Goal: Navigation & Orientation: Find specific page/section

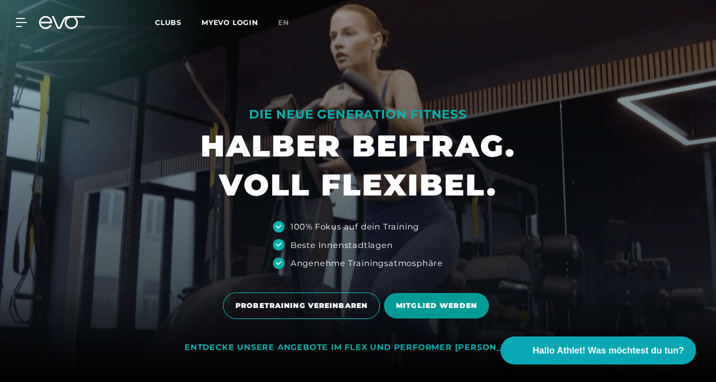
click at [392, 307] on span "MITGLIED WERDEN" at bounding box center [436, 305] width 105 height 25
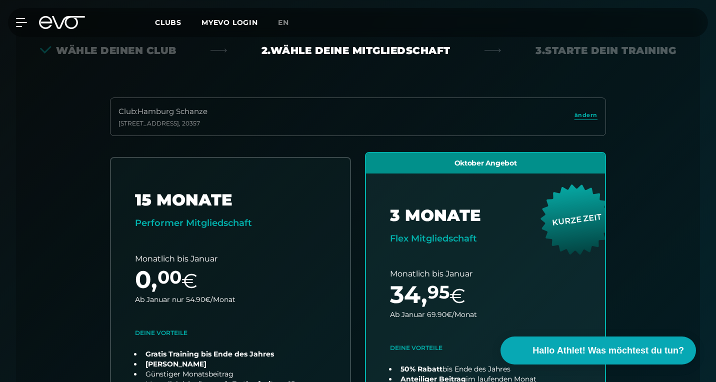
scroll to position [250, 0]
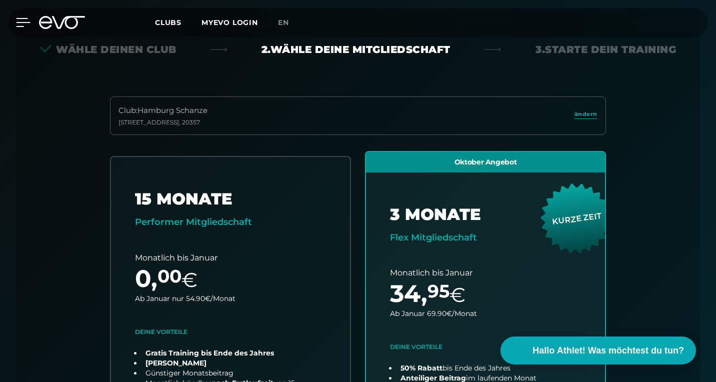
click at [22, 24] on icon at bounding box center [23, 22] width 14 height 9
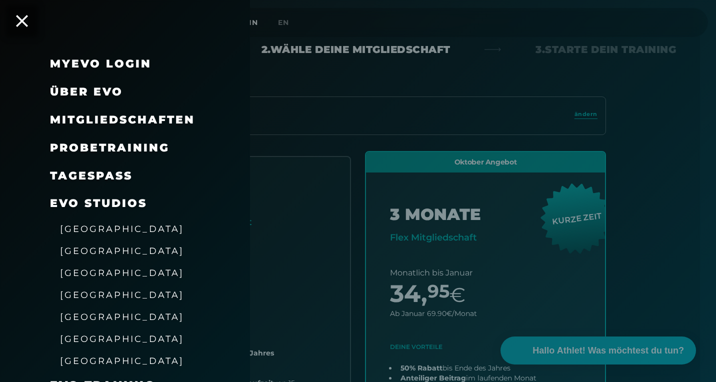
click at [91, 270] on span "[GEOGRAPHIC_DATA]" at bounding box center [122, 272] width 124 height 10
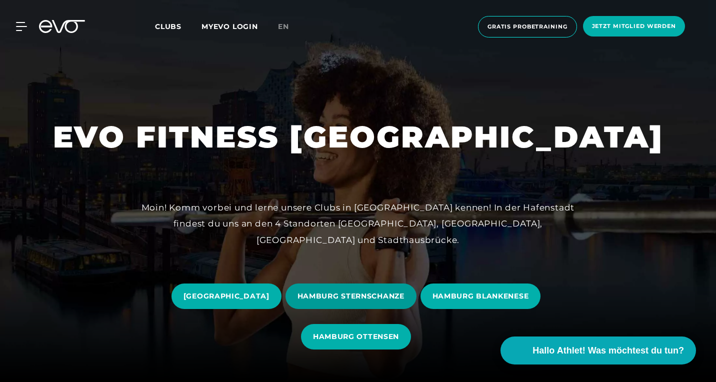
click at [373, 300] on span "HAMBURG STERNSCHANZE" at bounding box center [350, 296] width 107 height 10
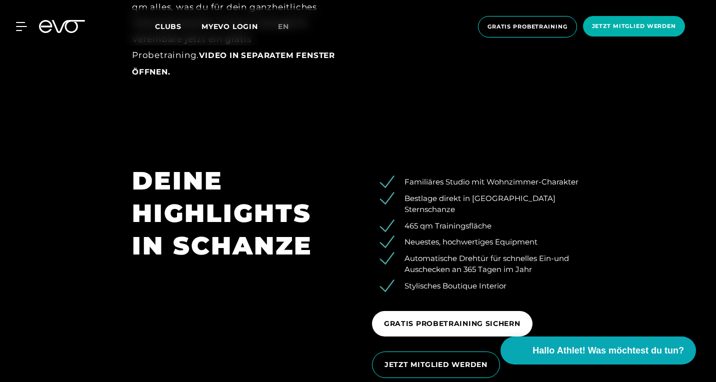
scroll to position [1303, 0]
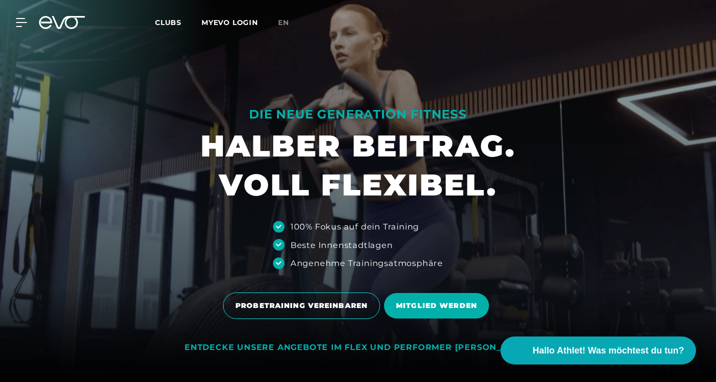
click at [164, 28] on div "MyEVO Login Über EVO Mitgliedschaften Probetraining TAGESPASS EVO Studios [GEOG…" at bounding box center [358, 22] width 712 height 29
click at [175, 19] on span "Clubs" at bounding box center [168, 22] width 26 height 9
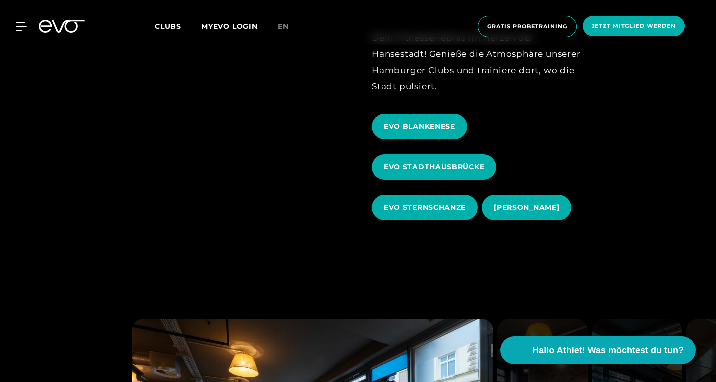
scroll to position [402, 0]
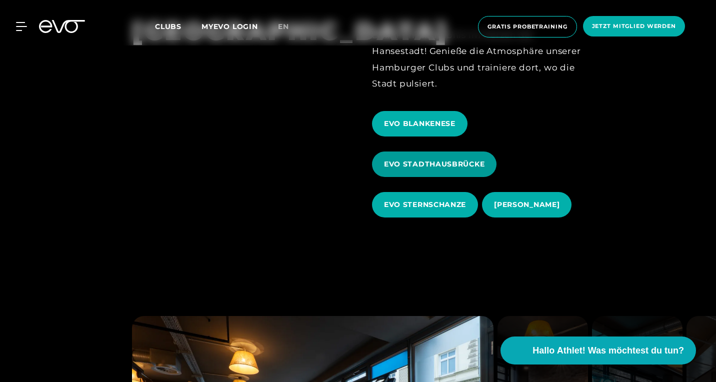
click at [434, 167] on span "EVO STADTHAUSBRÜCKE" at bounding box center [434, 164] width 100 height 10
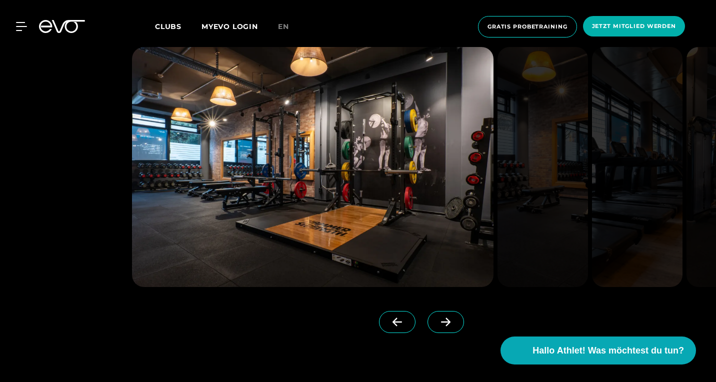
scroll to position [818, 0]
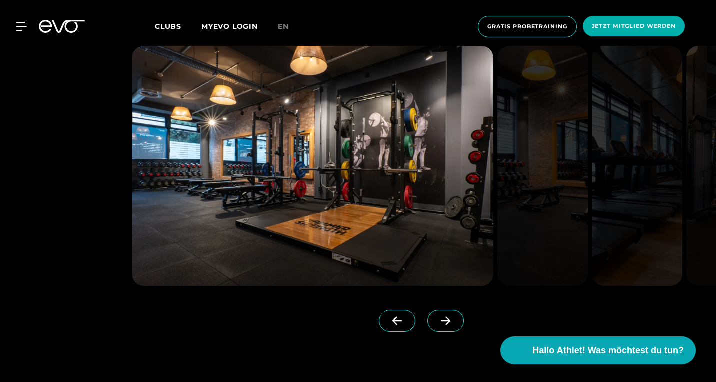
click at [453, 320] on icon at bounding box center [445, 320] width 17 height 9
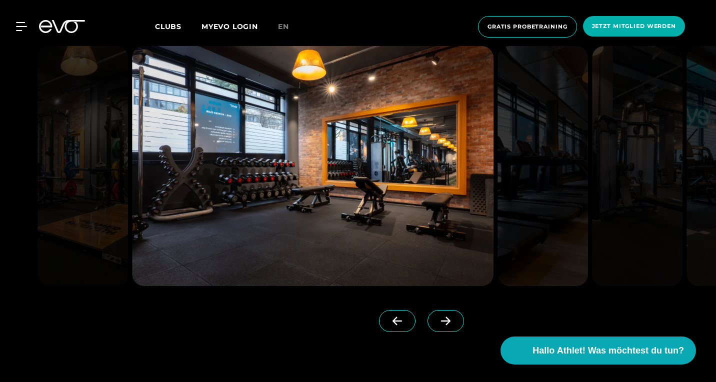
click at [453, 320] on icon at bounding box center [445, 320] width 17 height 9
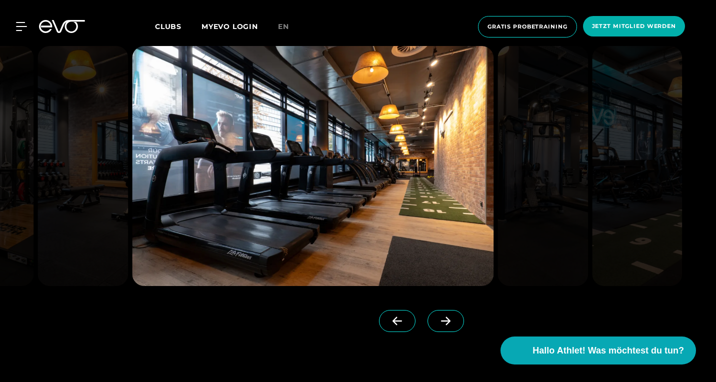
click at [453, 320] on icon at bounding box center [445, 320] width 17 height 9
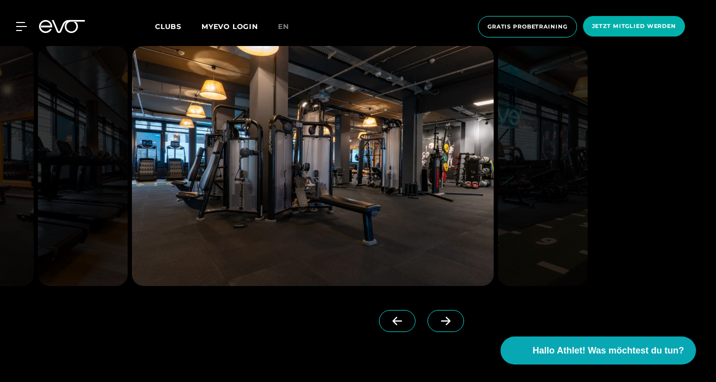
click at [453, 320] on icon at bounding box center [445, 320] width 17 height 9
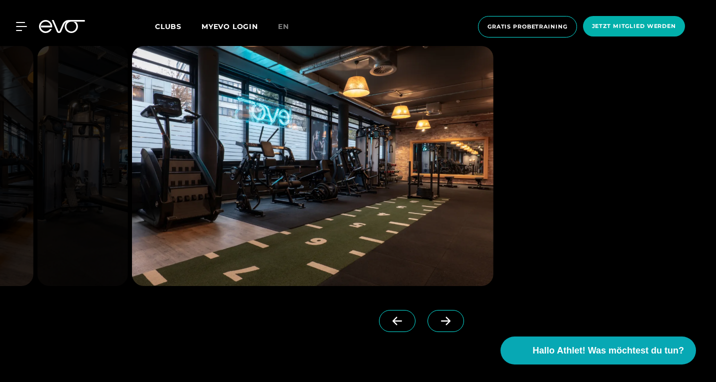
click at [453, 320] on icon at bounding box center [445, 320] width 17 height 9
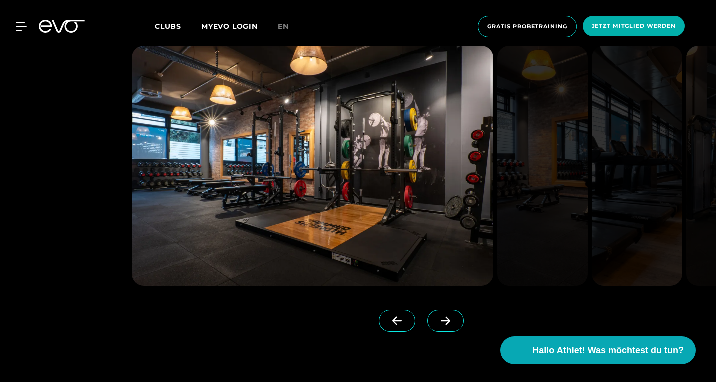
click at [453, 320] on icon at bounding box center [445, 320] width 17 height 9
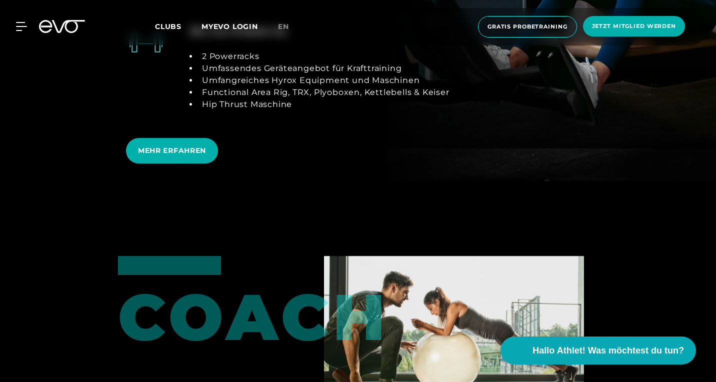
scroll to position [2096, 0]
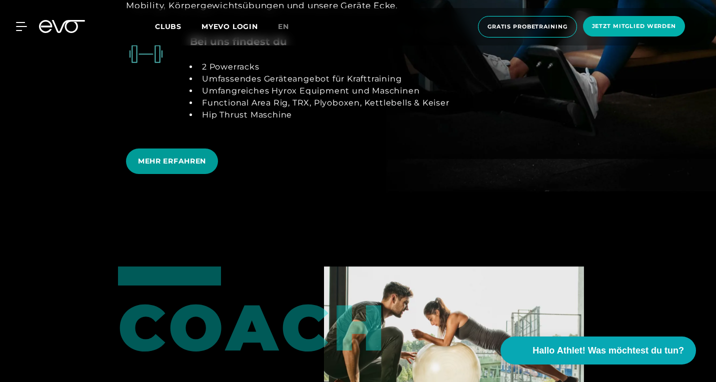
click at [194, 156] on span "MEHR ERFAHREN" at bounding box center [172, 161] width 68 height 10
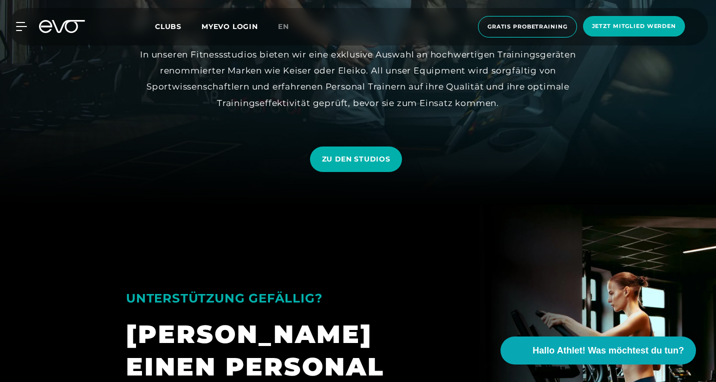
scroll to position [175, 0]
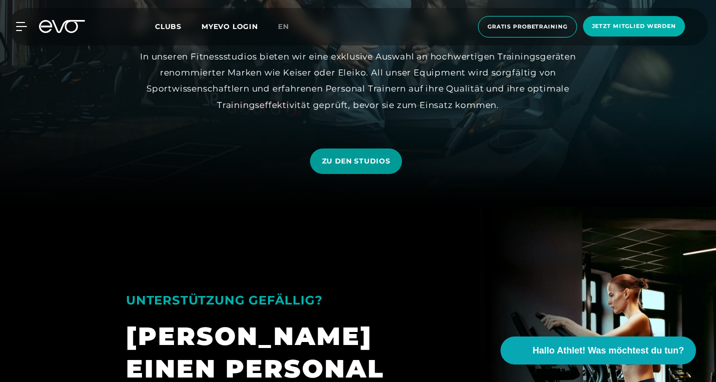
click at [368, 164] on span "ZU DEN STUDIOS" at bounding box center [356, 161] width 68 height 10
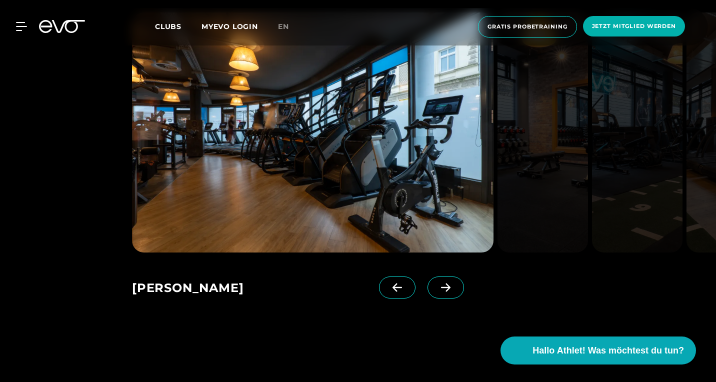
scroll to position [706, 0]
click at [449, 286] on icon at bounding box center [445, 287] width 9 height 8
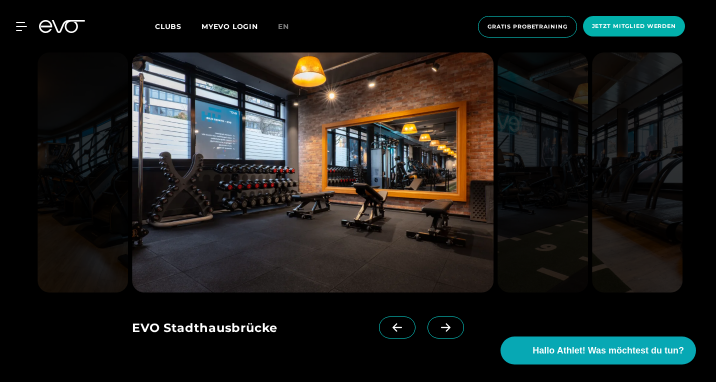
scroll to position [662, 0]
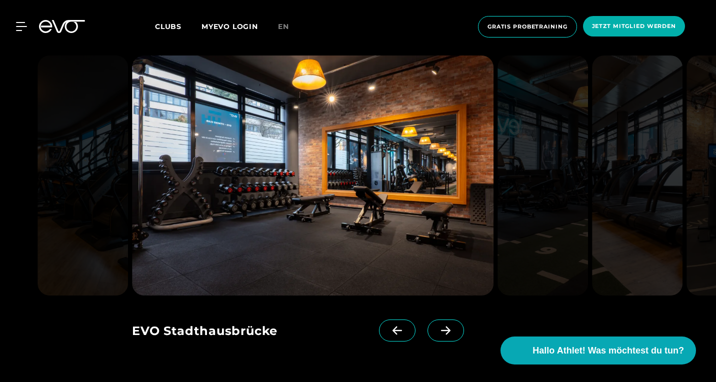
click at [447, 333] on icon at bounding box center [445, 330] width 9 height 8
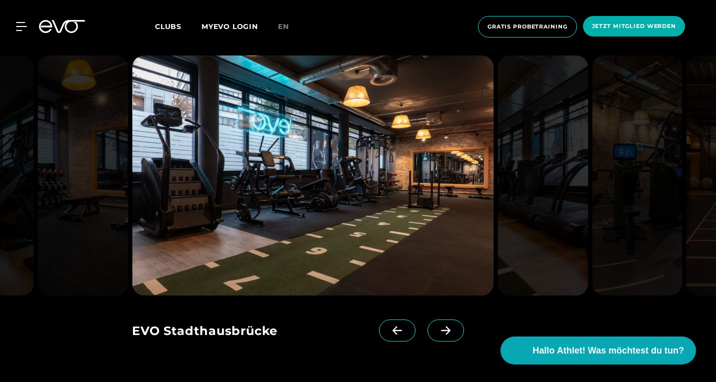
click at [447, 333] on icon at bounding box center [445, 330] width 9 height 8
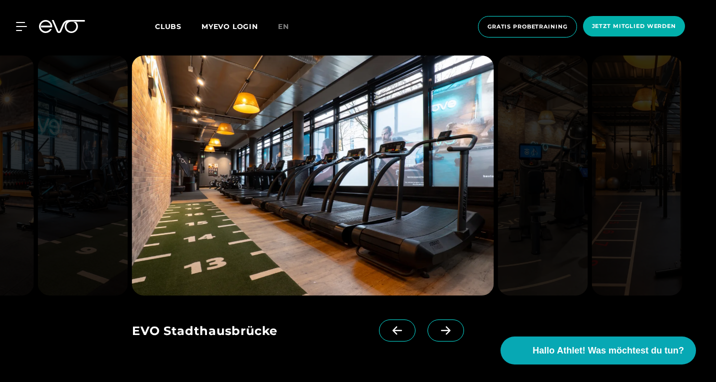
click at [447, 333] on icon at bounding box center [445, 330] width 9 height 8
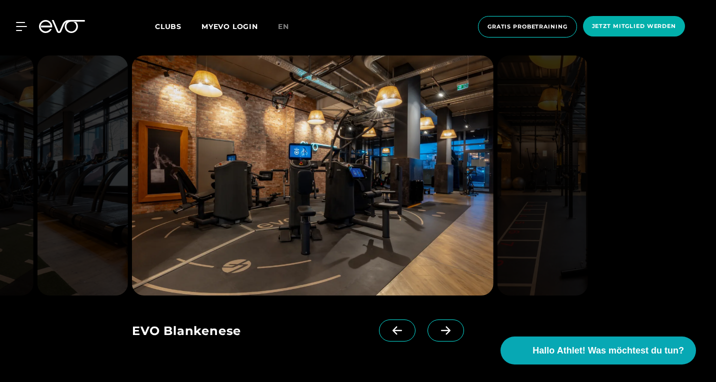
click at [447, 333] on icon at bounding box center [445, 330] width 9 height 8
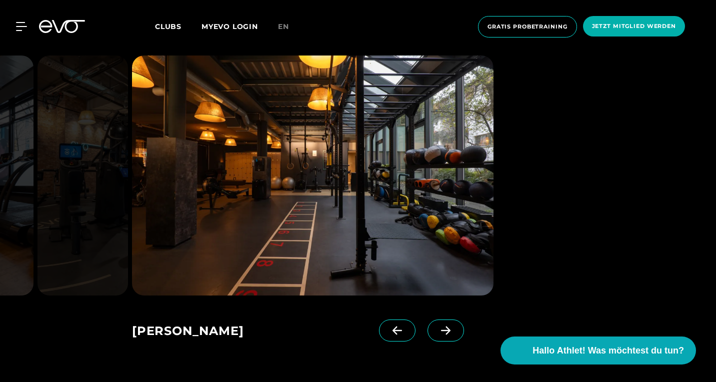
click at [447, 333] on icon at bounding box center [445, 330] width 9 height 8
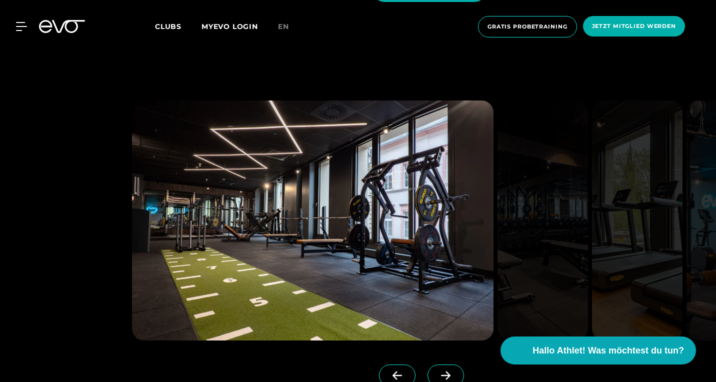
scroll to position [2457, 0]
click at [454, 371] on icon at bounding box center [445, 375] width 17 height 9
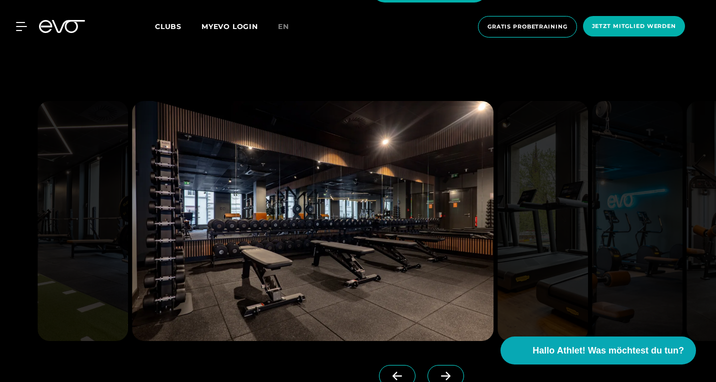
click at [454, 371] on icon at bounding box center [445, 375] width 17 height 9
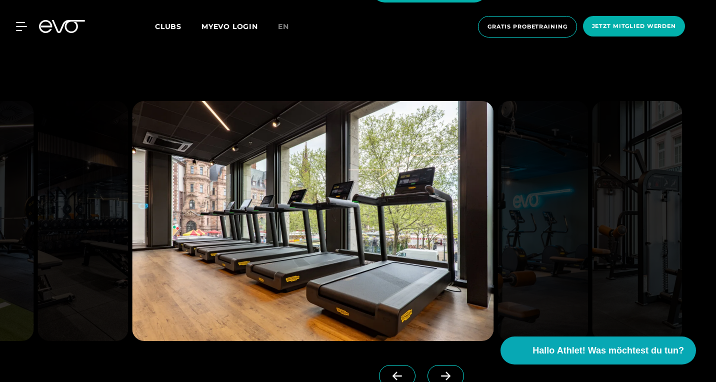
click at [454, 371] on icon at bounding box center [445, 375] width 17 height 9
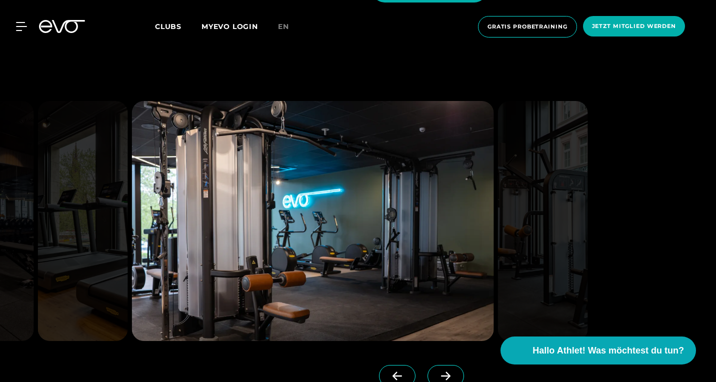
click at [442, 365] on span at bounding box center [445, 376] width 36 height 22
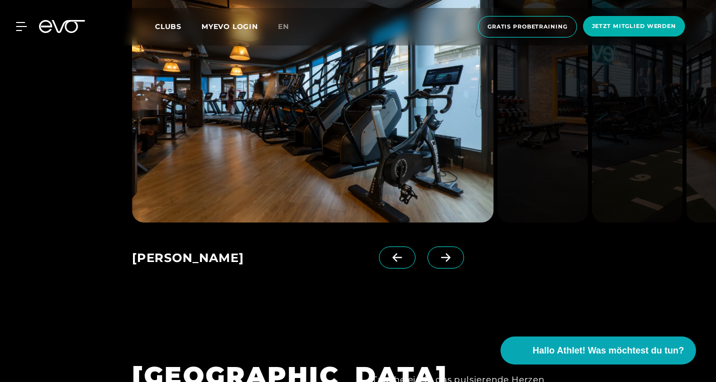
scroll to position [736, 0]
click at [445, 257] on icon at bounding box center [445, 257] width 9 height 8
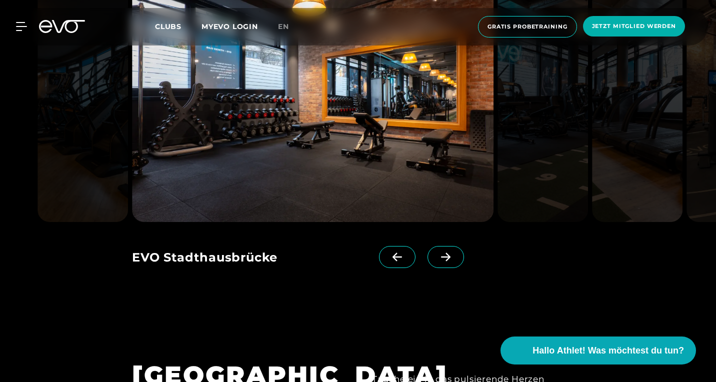
click at [445, 257] on icon at bounding box center [445, 257] width 9 height 8
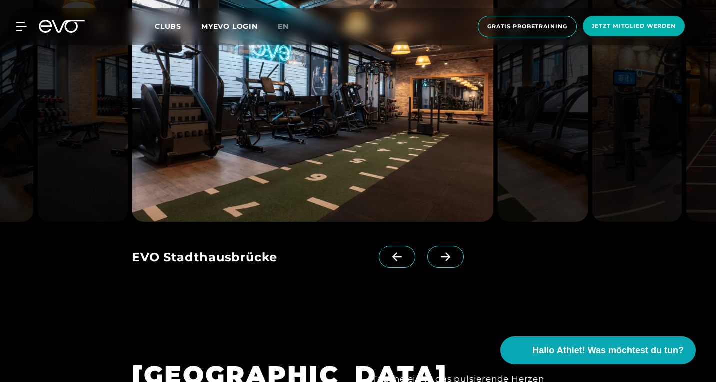
click at [445, 257] on icon at bounding box center [445, 257] width 9 height 8
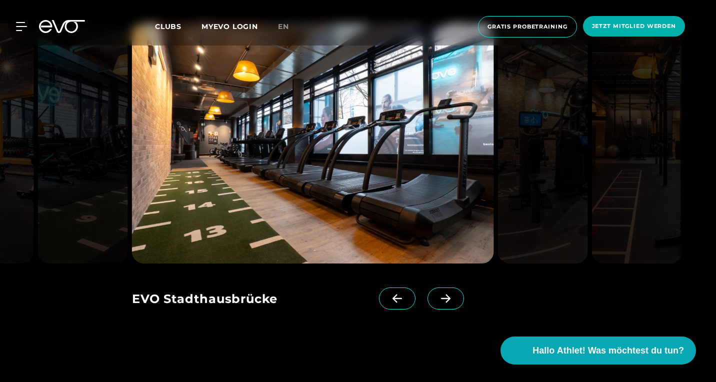
scroll to position [691, 0]
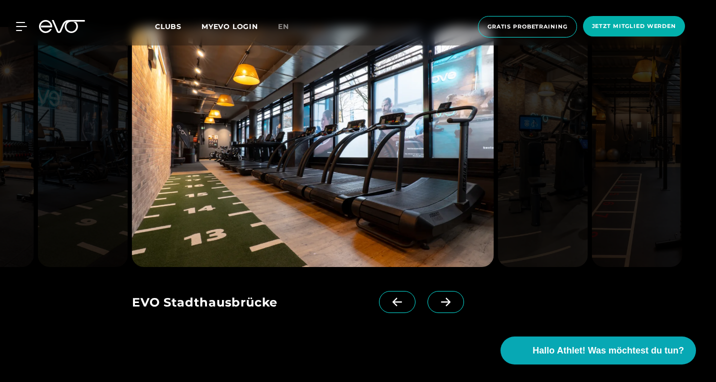
click at [448, 306] on span at bounding box center [445, 302] width 36 height 22
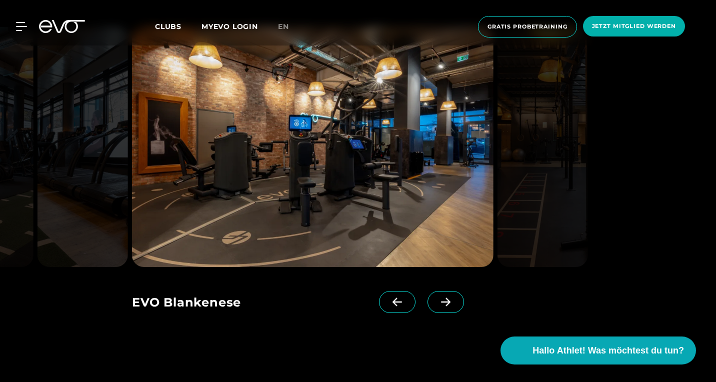
click at [448, 306] on span at bounding box center [445, 302] width 36 height 22
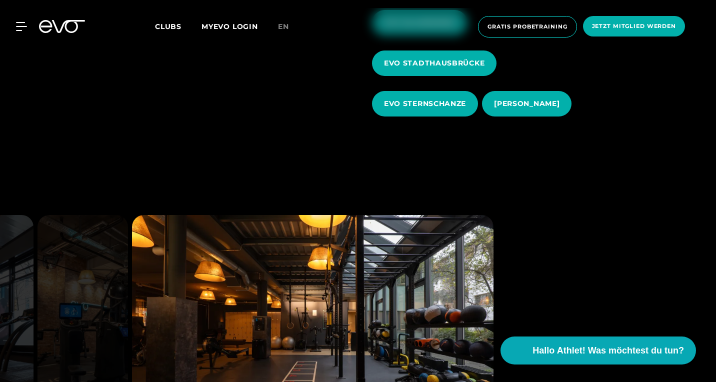
scroll to position [460, 0]
